Goal: Transaction & Acquisition: Purchase product/service

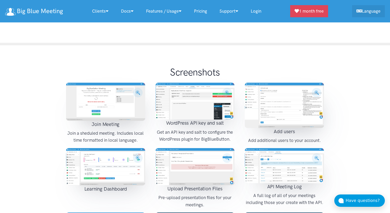
scroll to position [590, 0]
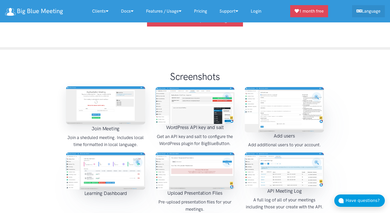
click at [114, 92] on img at bounding box center [105, 105] width 79 height 38
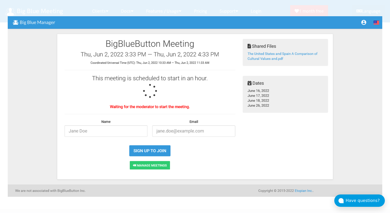
scroll to position [890, 0]
click at [283, 172] on img at bounding box center [195, 106] width 375 height 181
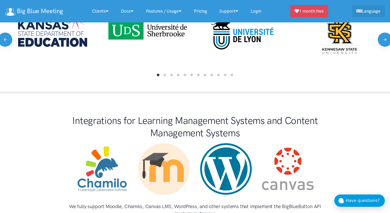
scroll to position [328, 0]
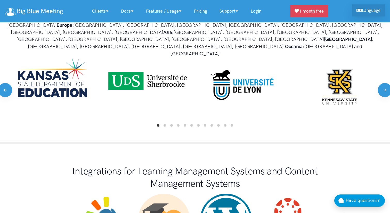
click at [362, 13] on link "Language" at bounding box center [368, 10] width 33 height 12
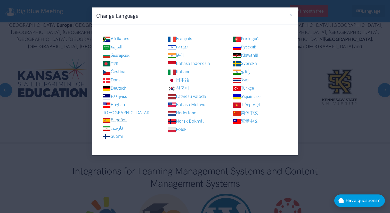
click at [123, 117] on link "Español" at bounding box center [114, 119] width 24 height 5
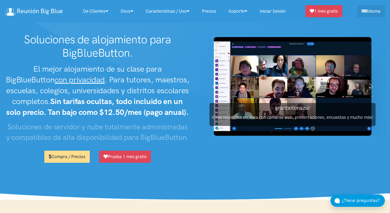
click at [62, 162] on link "Compra / Precios" at bounding box center [66, 157] width 45 height 12
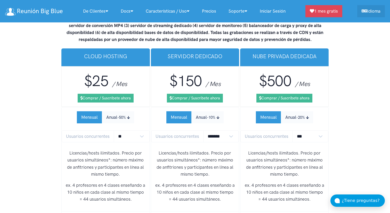
scroll to position [3295, 0]
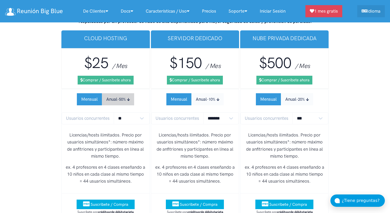
click at [119, 97] on small "-50%" at bounding box center [121, 99] width 9 height 5
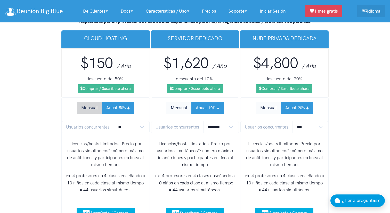
click at [93, 102] on button "Mensual" at bounding box center [89, 108] width 25 height 12
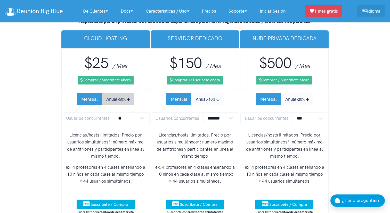
click at [112, 93] on button "Anual -50%" at bounding box center [118, 99] width 32 height 12
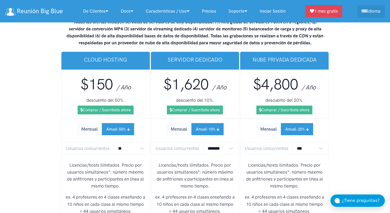
scroll to position [3273, 0]
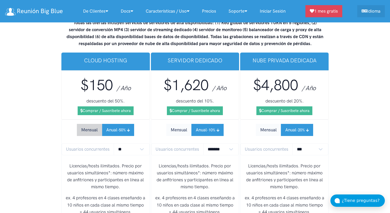
click at [91, 124] on button "Mensual" at bounding box center [89, 130] width 25 height 12
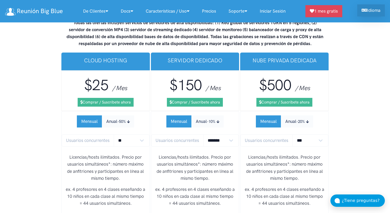
click at [365, 9] on icon at bounding box center [364, 10] width 5 height 4
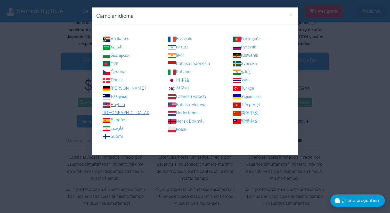
click at [122, 105] on link "English ([GEOGRAPHIC_DATA])" at bounding box center [125, 108] width 47 height 13
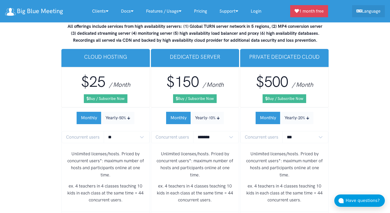
scroll to position [3097, 0]
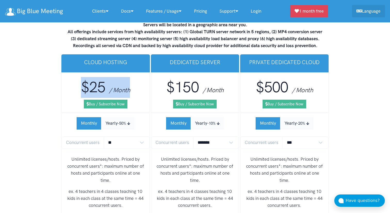
drag, startPoint x: 80, startPoint y: 69, endPoint x: 129, endPoint y: 71, distance: 48.8
click at [129, 77] on h3 "$25 / Month" at bounding box center [106, 87] width 80 height 21
click at [203, 11] on link "Pricing" at bounding box center [201, 11] width 26 height 11
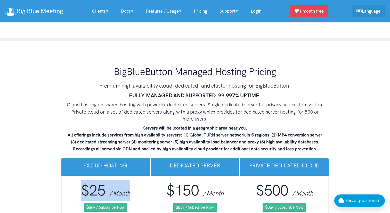
scroll to position [2991, 0]
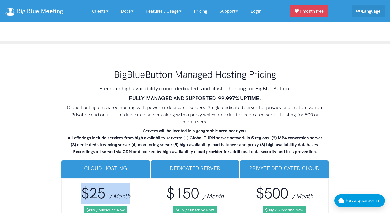
click at [203, 11] on link "Pricing" at bounding box center [201, 11] width 26 height 11
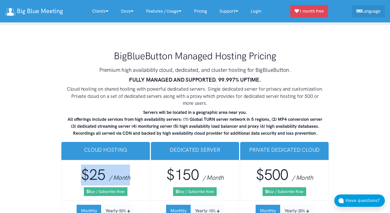
scroll to position [3010, 0]
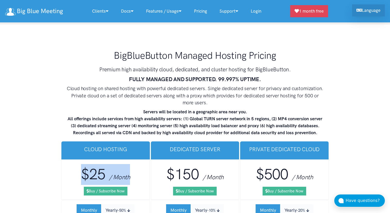
click at [361, 12] on link "Language" at bounding box center [368, 10] width 33 height 12
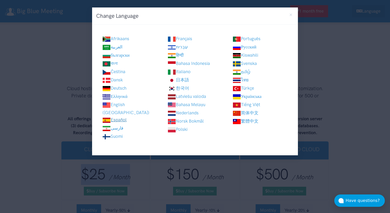
click at [117, 117] on link "Español" at bounding box center [114, 119] width 24 height 5
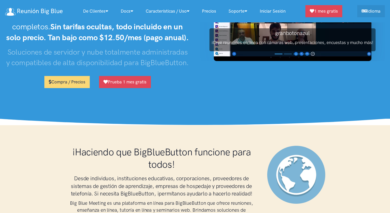
scroll to position [74, 0]
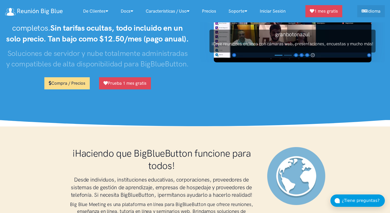
click at [72, 87] on link "Compra / Precios" at bounding box center [66, 83] width 45 height 12
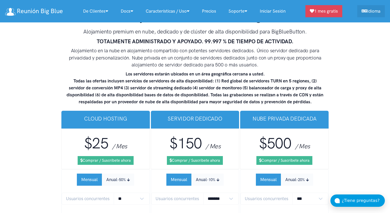
scroll to position [3215, 0]
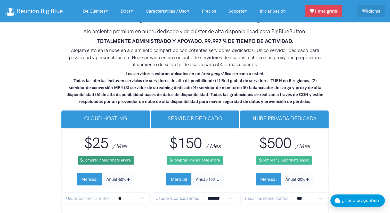
click at [95, 156] on link "Comprar / Suscríbete ahora" at bounding box center [106, 160] width 56 height 9
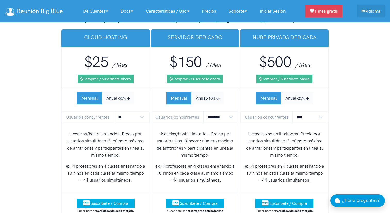
scroll to position [3296, 0]
